Goal: Book appointment/travel/reservation

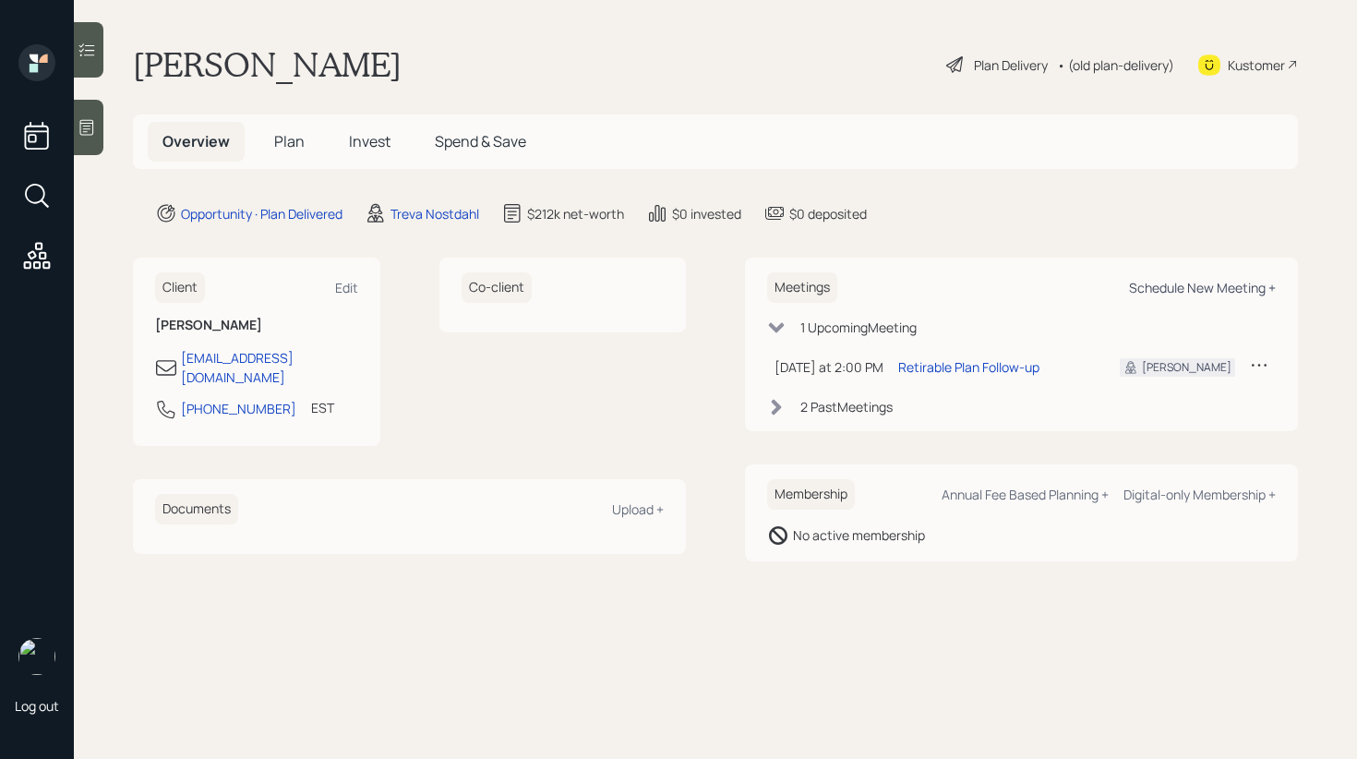
click at [1168, 286] on div "Schedule New Meeting +" at bounding box center [1202, 288] width 147 height 18
select select "8b79112e-3cfb-44f9-89e7-15267fe946c1"
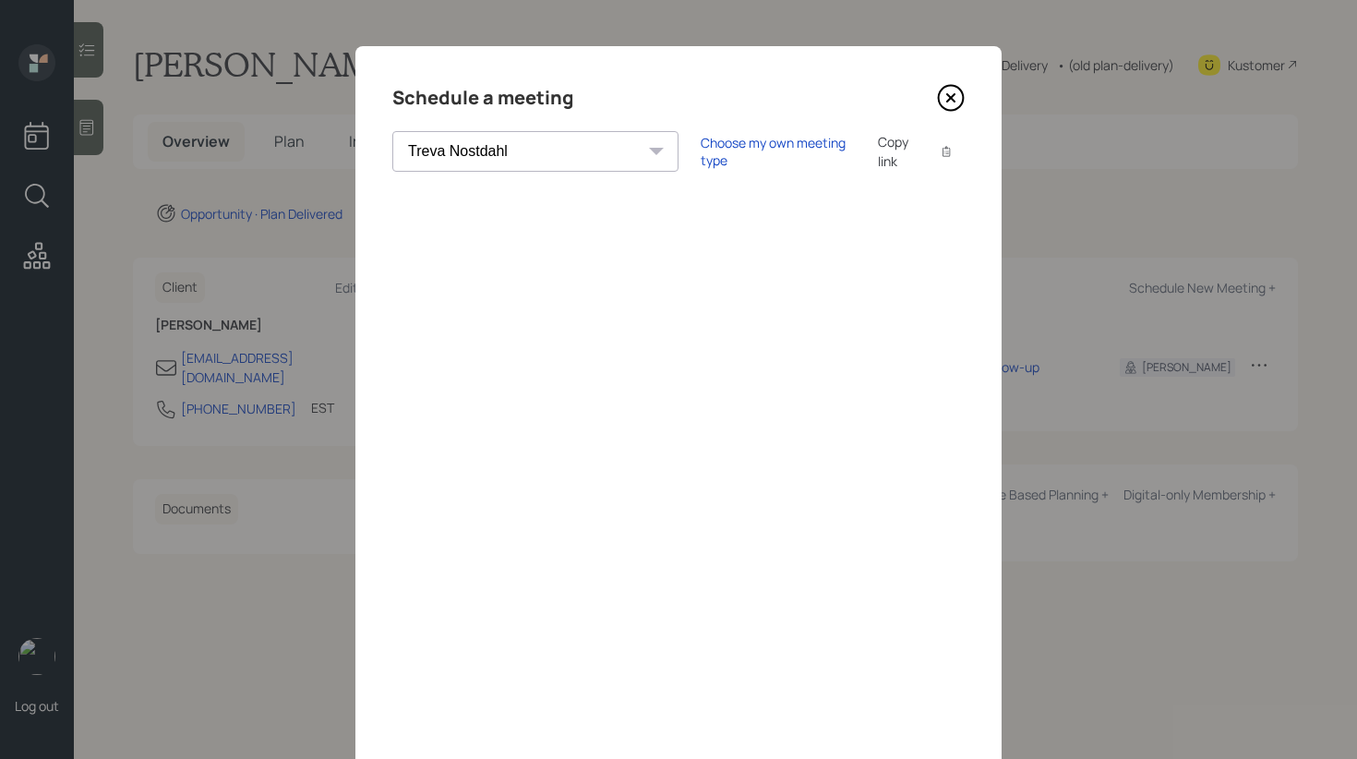
click at [878, 154] on div "Copy link" at bounding box center [899, 151] width 42 height 39
click at [878, 157] on div "Copy link" at bounding box center [899, 151] width 42 height 39
click at [947, 92] on icon at bounding box center [951, 98] width 28 height 28
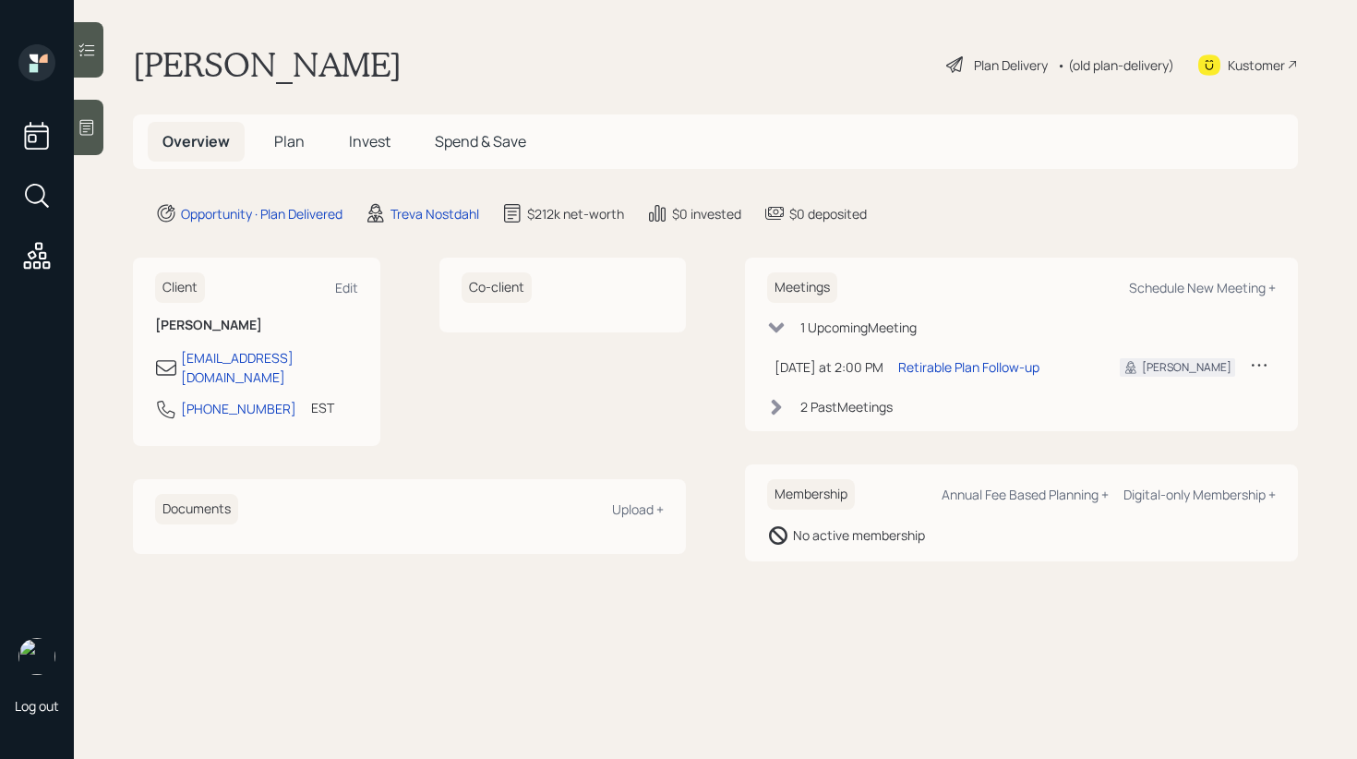
click at [1244, 57] on div "Kustomer" at bounding box center [1256, 64] width 57 height 19
